Goal: Navigation & Orientation: Find specific page/section

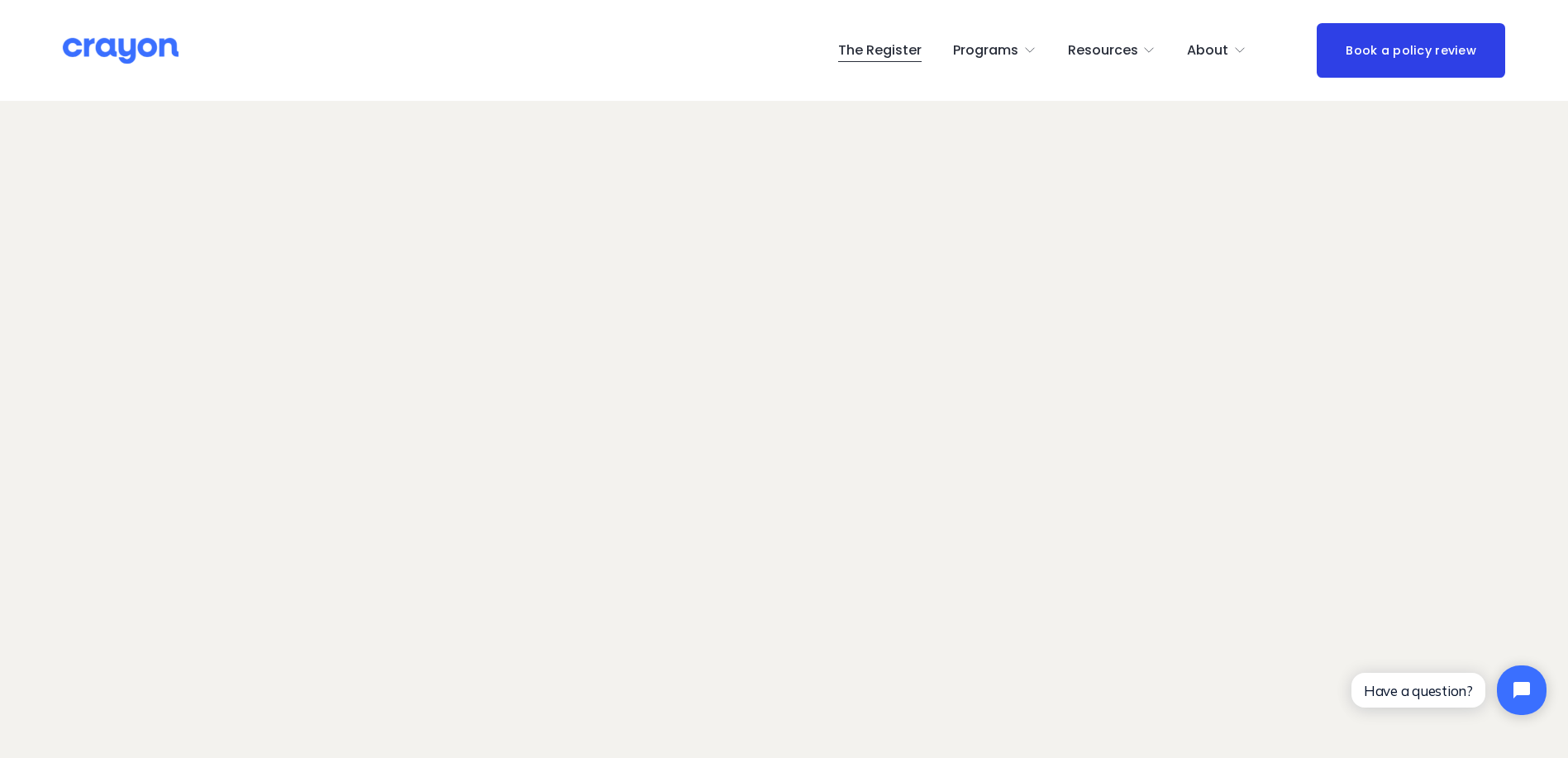
click at [857, 43] on link "The Register" at bounding box center [880, 50] width 83 height 26
click at [872, 52] on link "The Register" at bounding box center [880, 50] width 83 height 26
click at [889, 46] on link "The Register" at bounding box center [880, 50] width 83 height 26
click at [895, 53] on link "The Register" at bounding box center [880, 50] width 83 height 26
